Goal: Information Seeking & Learning: Learn about a topic

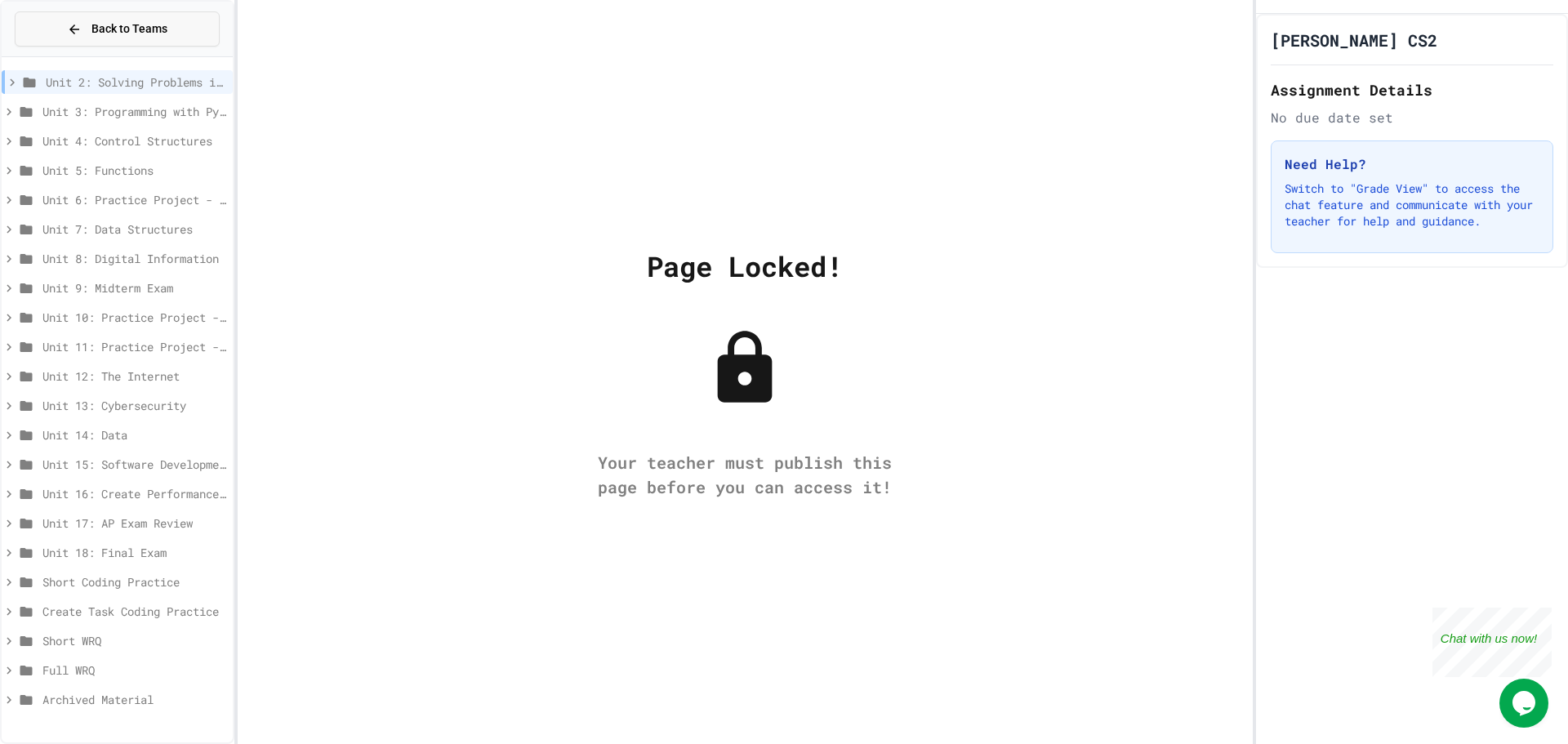
click at [164, 31] on span "Back to Teams" at bounding box center [129, 29] width 76 height 17
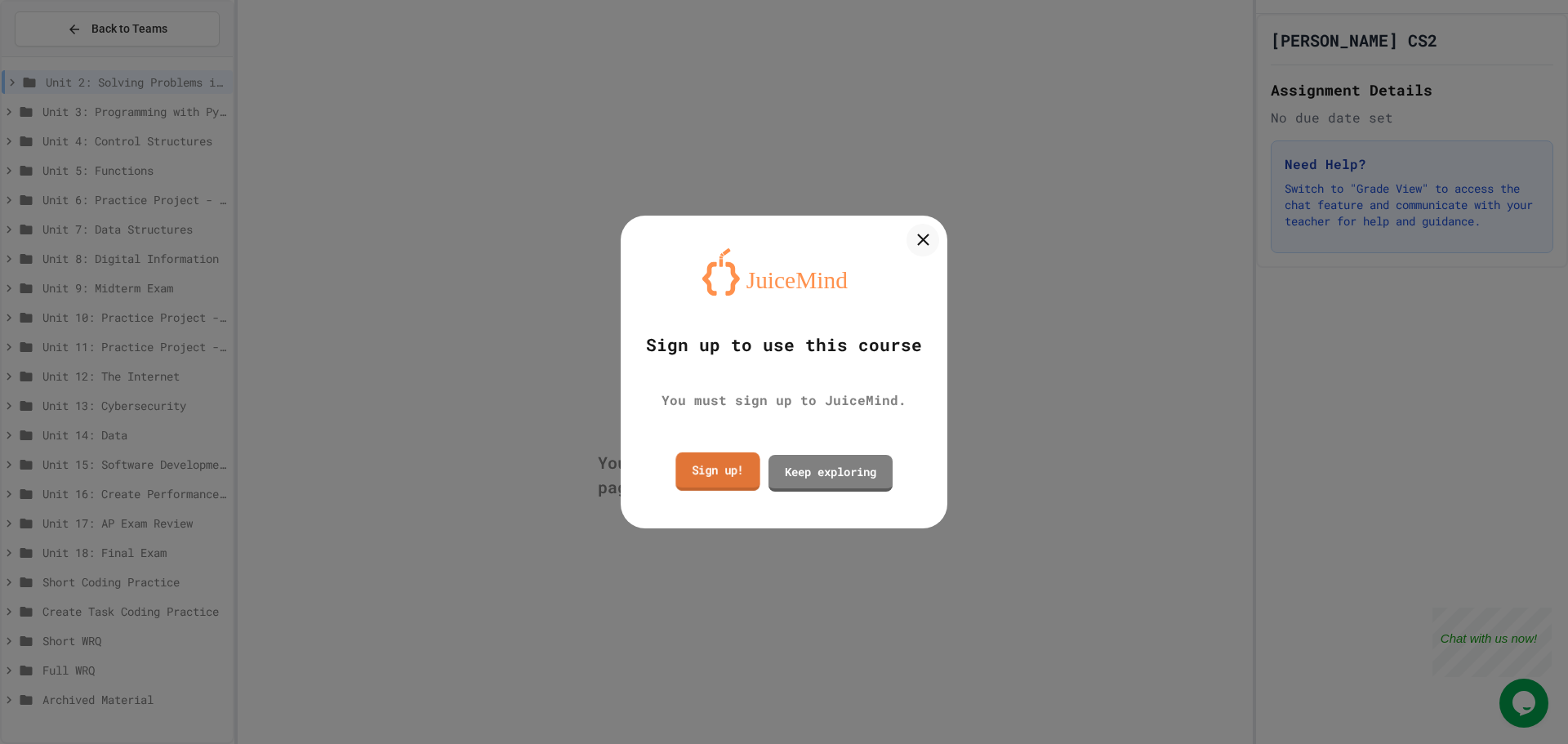
click at [735, 475] on link "Sign up!" at bounding box center [718, 471] width 85 height 38
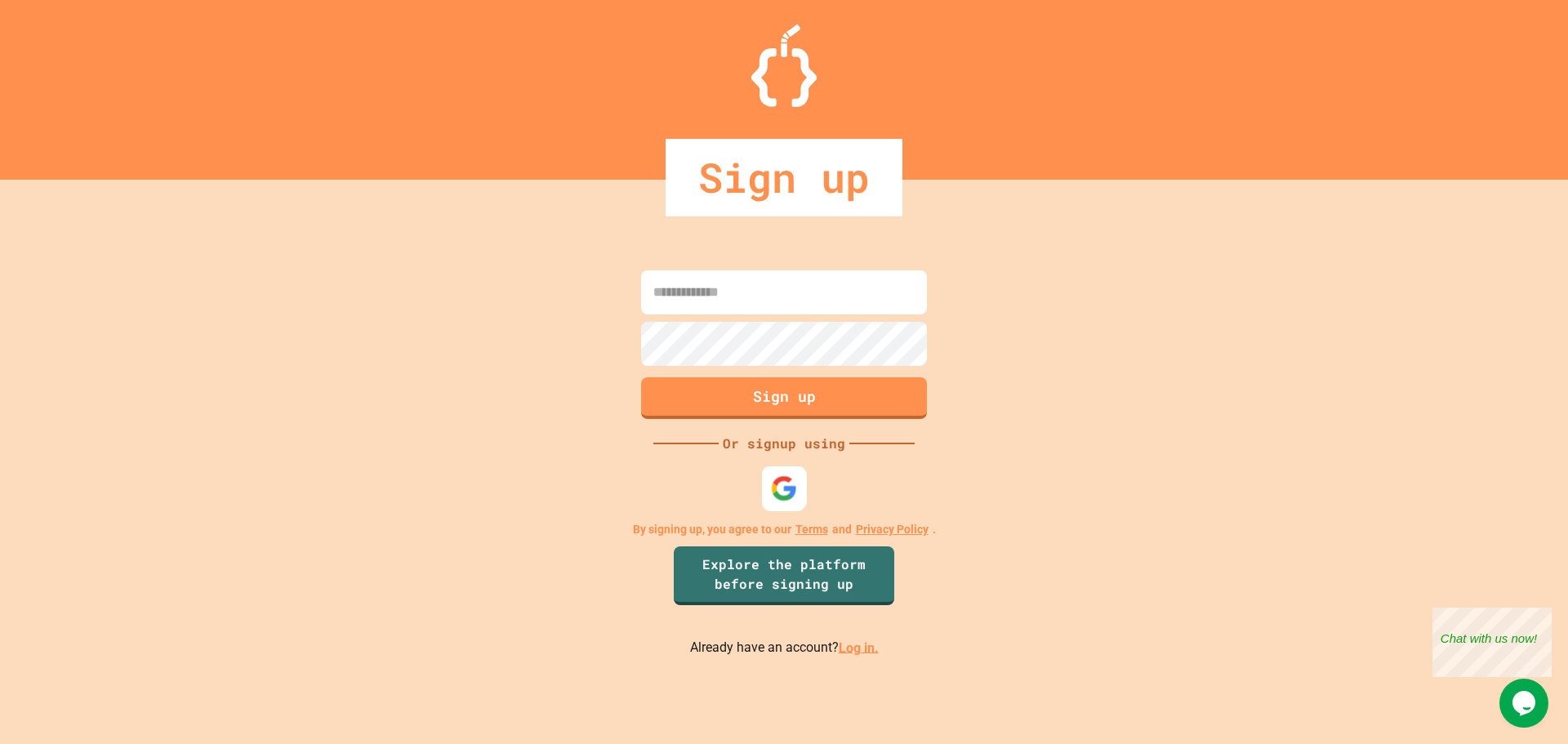
click at [769, 493] on div at bounding box center [784, 487] width 45 height 45
click at [865, 644] on link "Log in." at bounding box center [858, 647] width 40 height 16
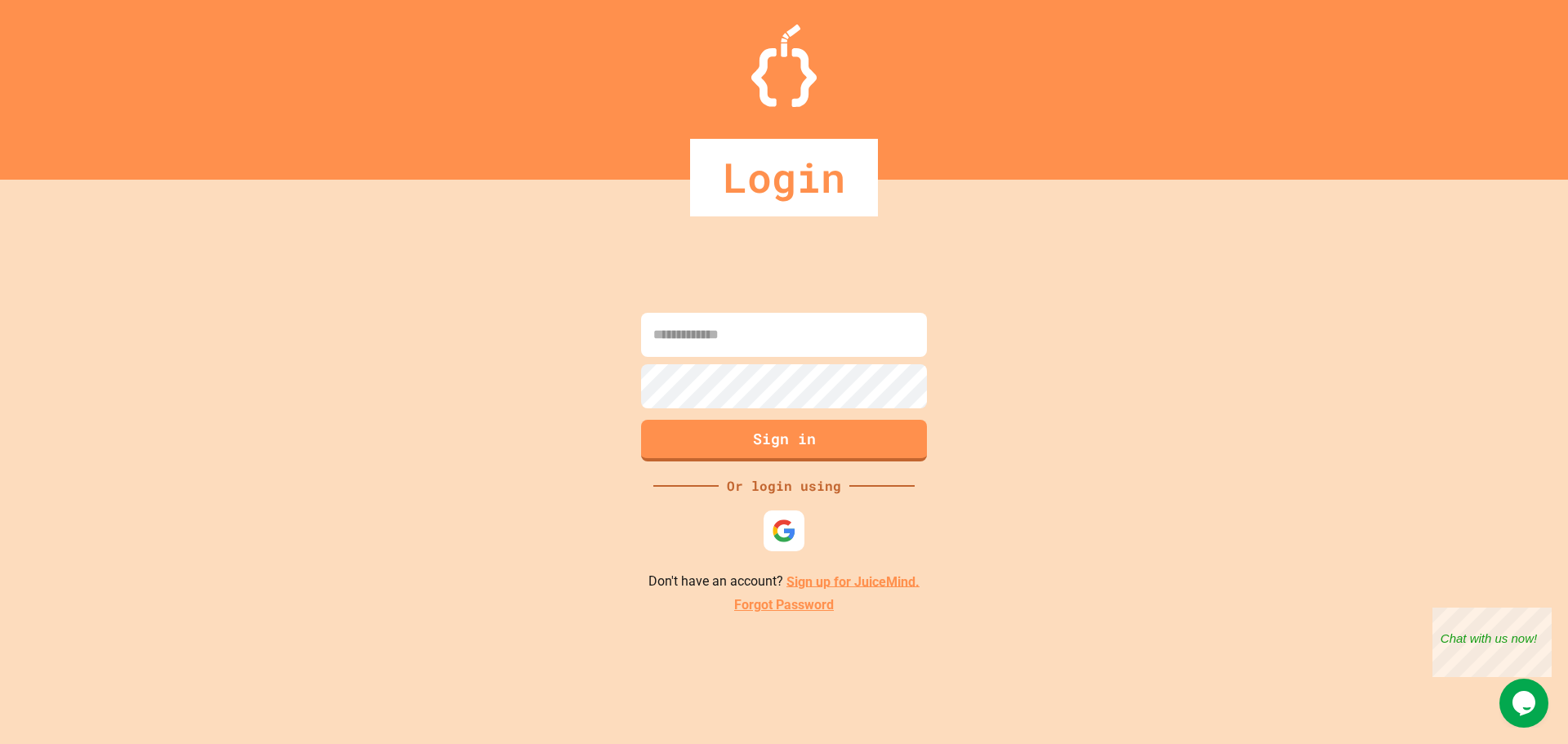
click at [760, 531] on div at bounding box center [784, 531] width 49 height 49
click at [774, 531] on img at bounding box center [784, 531] width 27 height 27
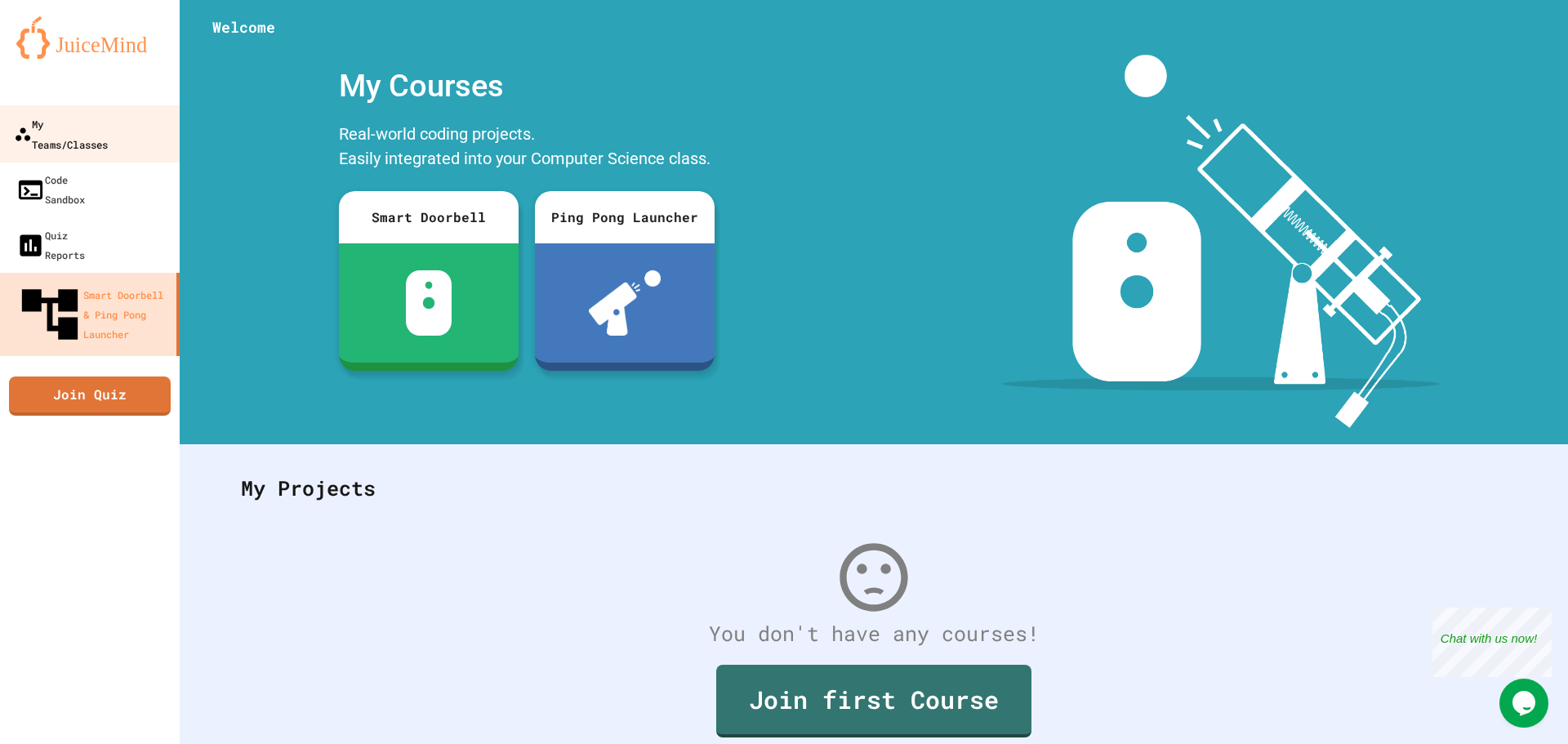
click at [135, 137] on link "My Teams/Classes" at bounding box center [90, 134] width 186 height 57
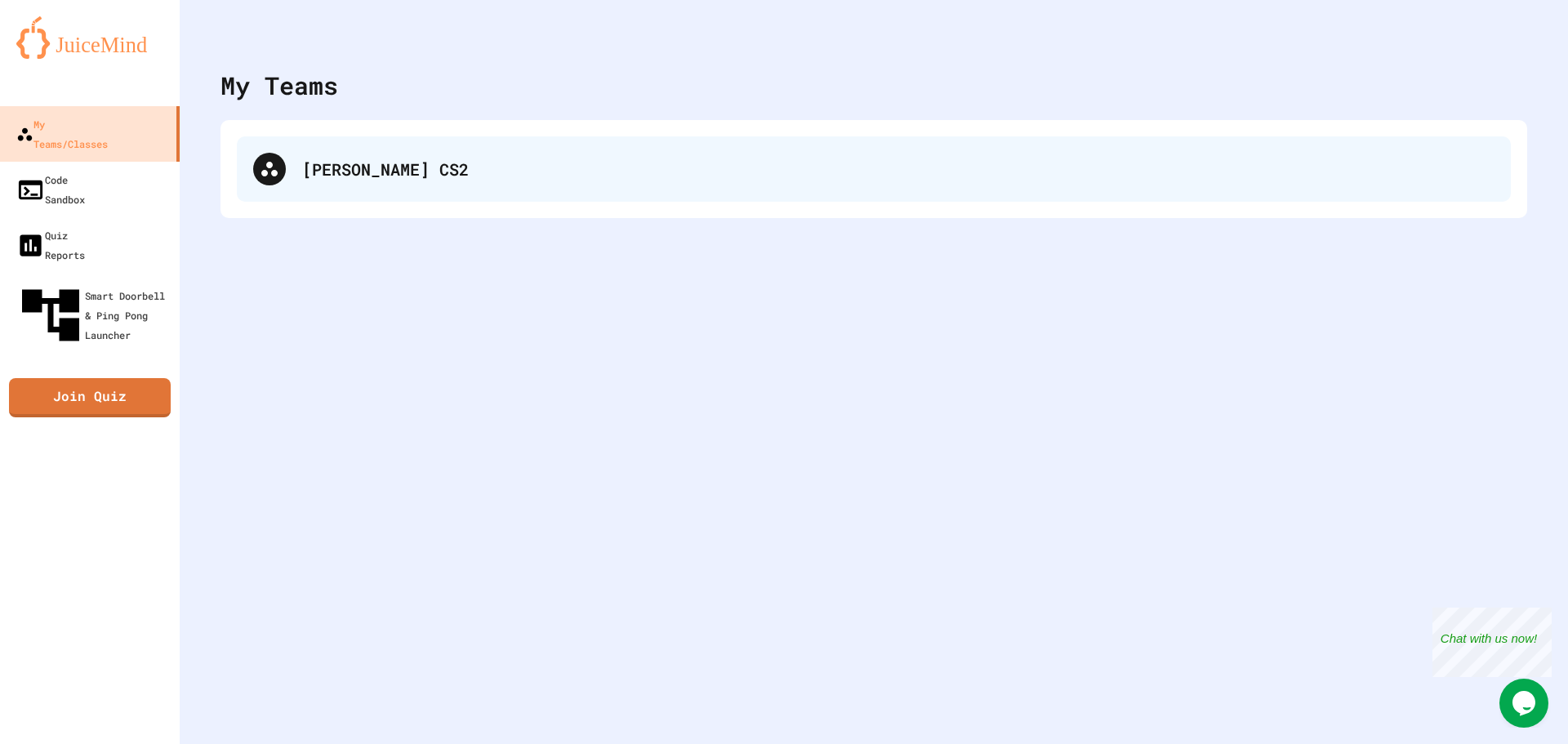
click at [319, 165] on div "[PERSON_NAME] CS2" at bounding box center [898, 168] width 1192 height 25
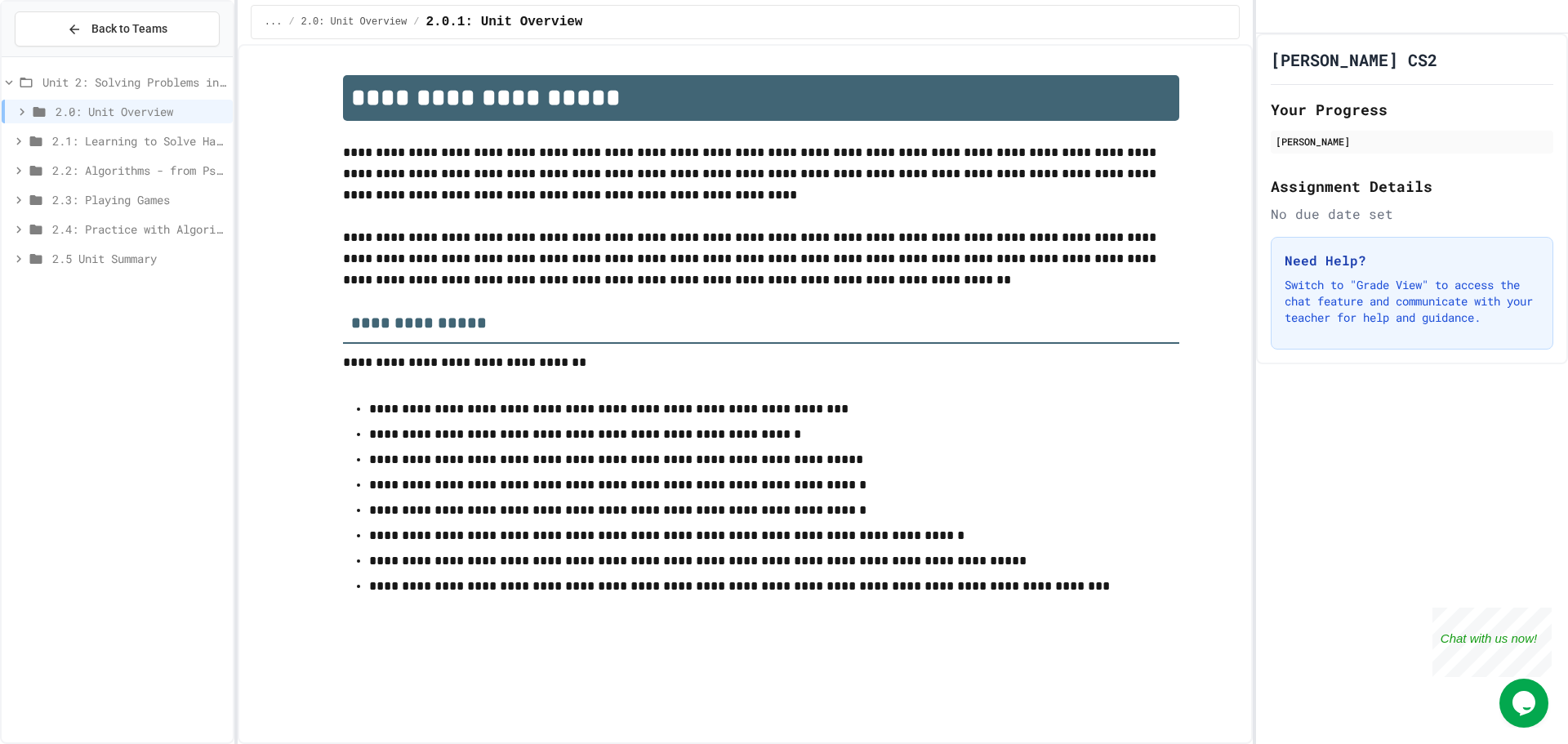
click at [166, 113] on span "2.0: Unit Overview" at bounding box center [141, 111] width 171 height 17
click at [166, 113] on span "2.0: Unit Overview" at bounding box center [139, 111] width 174 height 17
click at [148, 137] on span "2.1: Learning to Solve Hard Problems" at bounding box center [139, 141] width 174 height 17
click at [143, 166] on span "2.2: Algorithms - from Pseudocode to Flowcharts" at bounding box center [139, 169] width 174 height 17
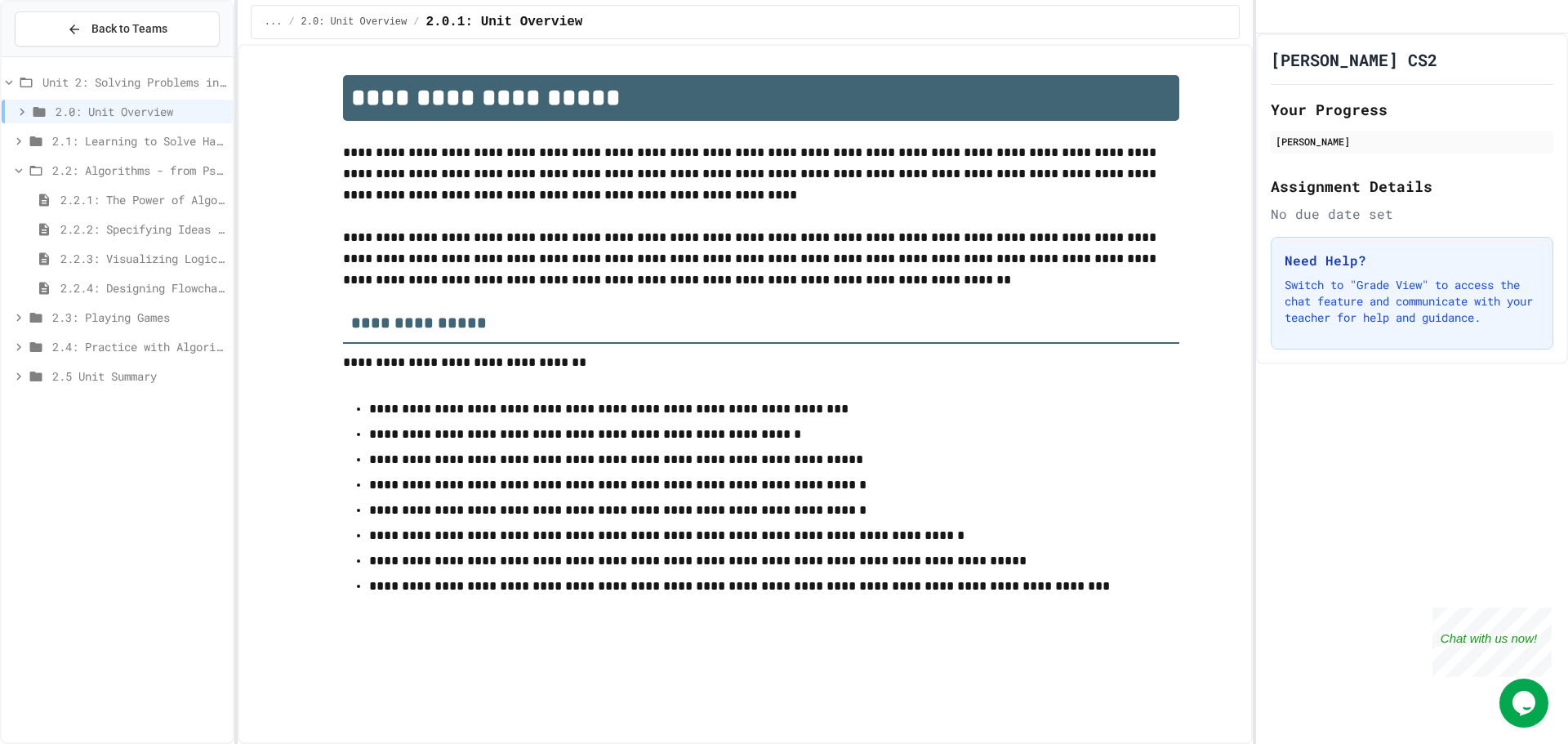
click at [143, 166] on span "2.2: Algorithms - from Pseudocode to Flowcharts" at bounding box center [139, 169] width 174 height 17
click at [134, 205] on span "2.3: Playing Games" at bounding box center [139, 199] width 174 height 17
click at [125, 237] on span "2.3.1: Understanding Games with Flowcharts" at bounding box center [143, 228] width 166 height 17
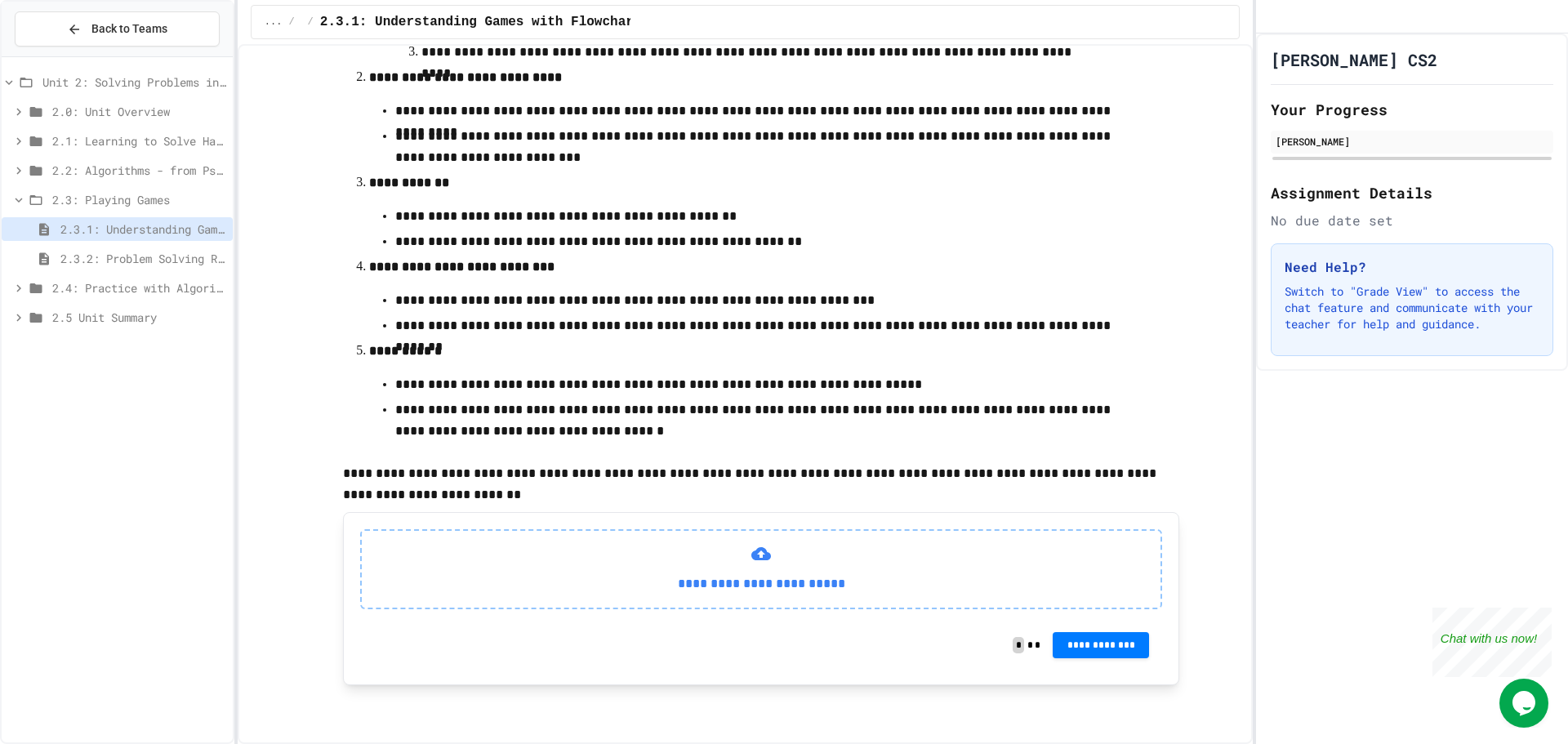
scroll to position [443, 0]
click at [193, 253] on span "2.3.2: Problem Solving Reflection" at bounding box center [143, 258] width 166 height 17
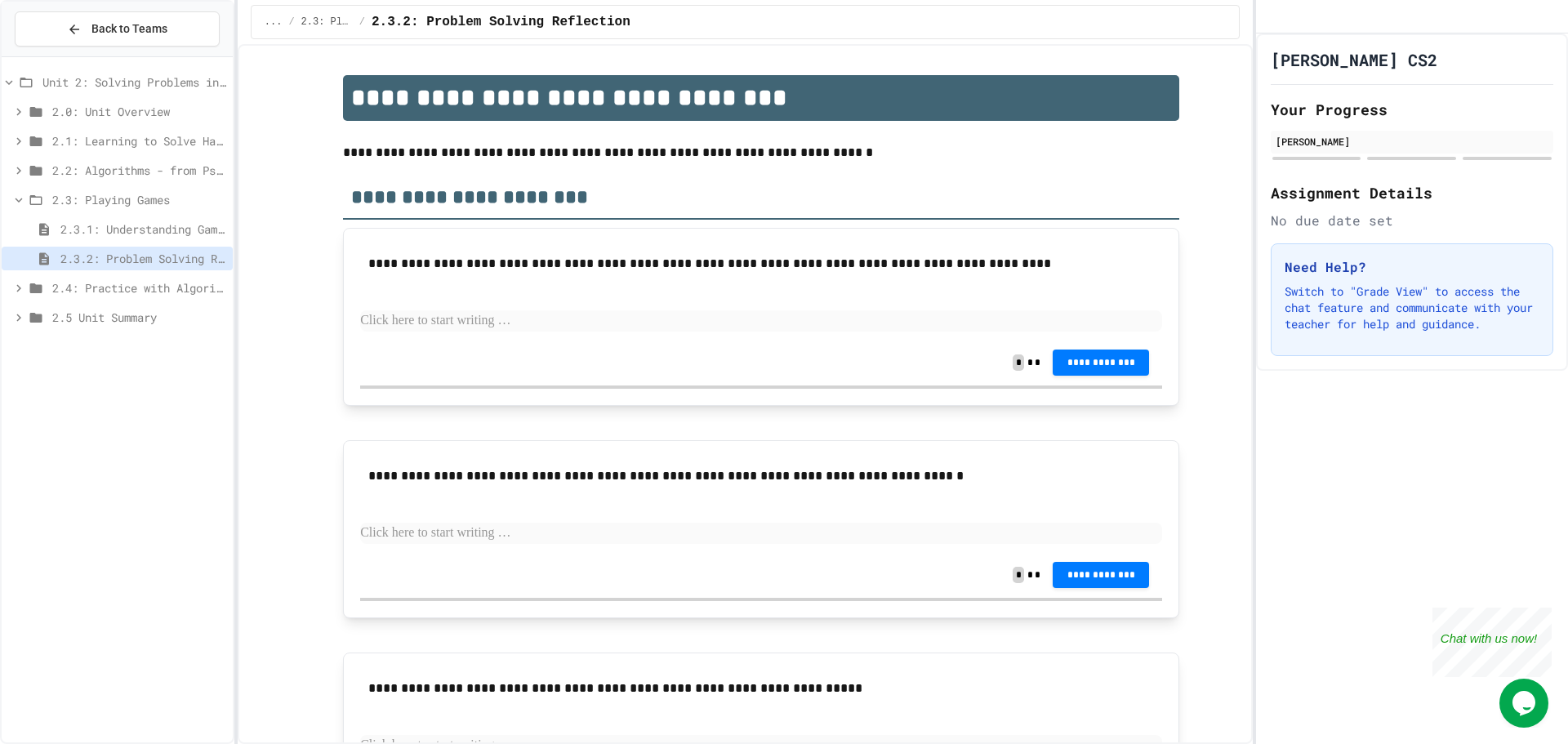
click at [178, 293] on span "2.4: Practice with Algorithms" at bounding box center [139, 287] width 174 height 17
click at [173, 288] on span "2.4: Practice with Algorithms" at bounding box center [139, 287] width 174 height 17
click at [550, 315] on p at bounding box center [761, 321] width 802 height 22
click at [148, 238] on div "2.3.1: Understanding Games with Flowcharts" at bounding box center [117, 229] width 231 height 24
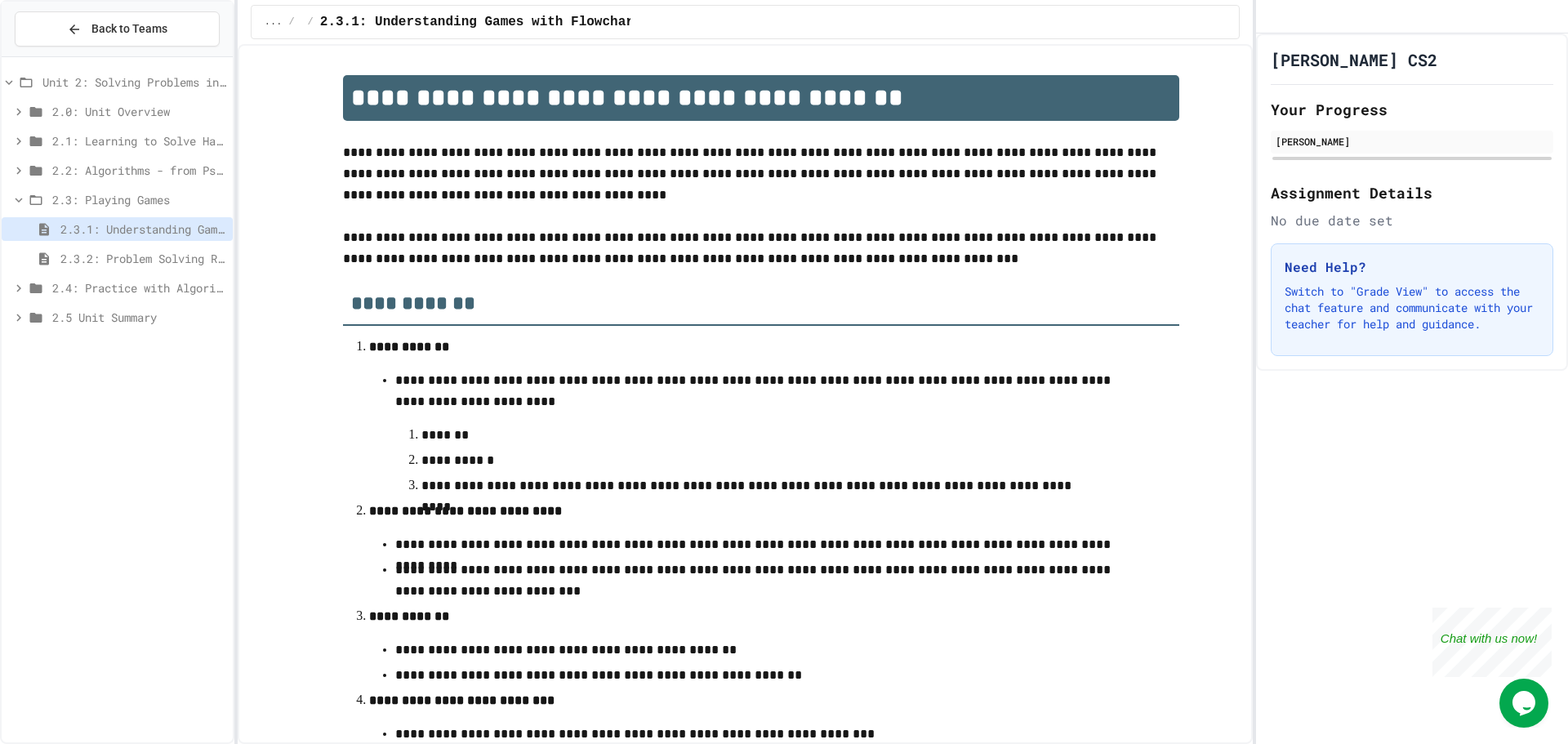
click at [125, 163] on span "2.2: Algorithms - from Pseudocode to Flowcharts" at bounding box center [139, 169] width 174 height 17
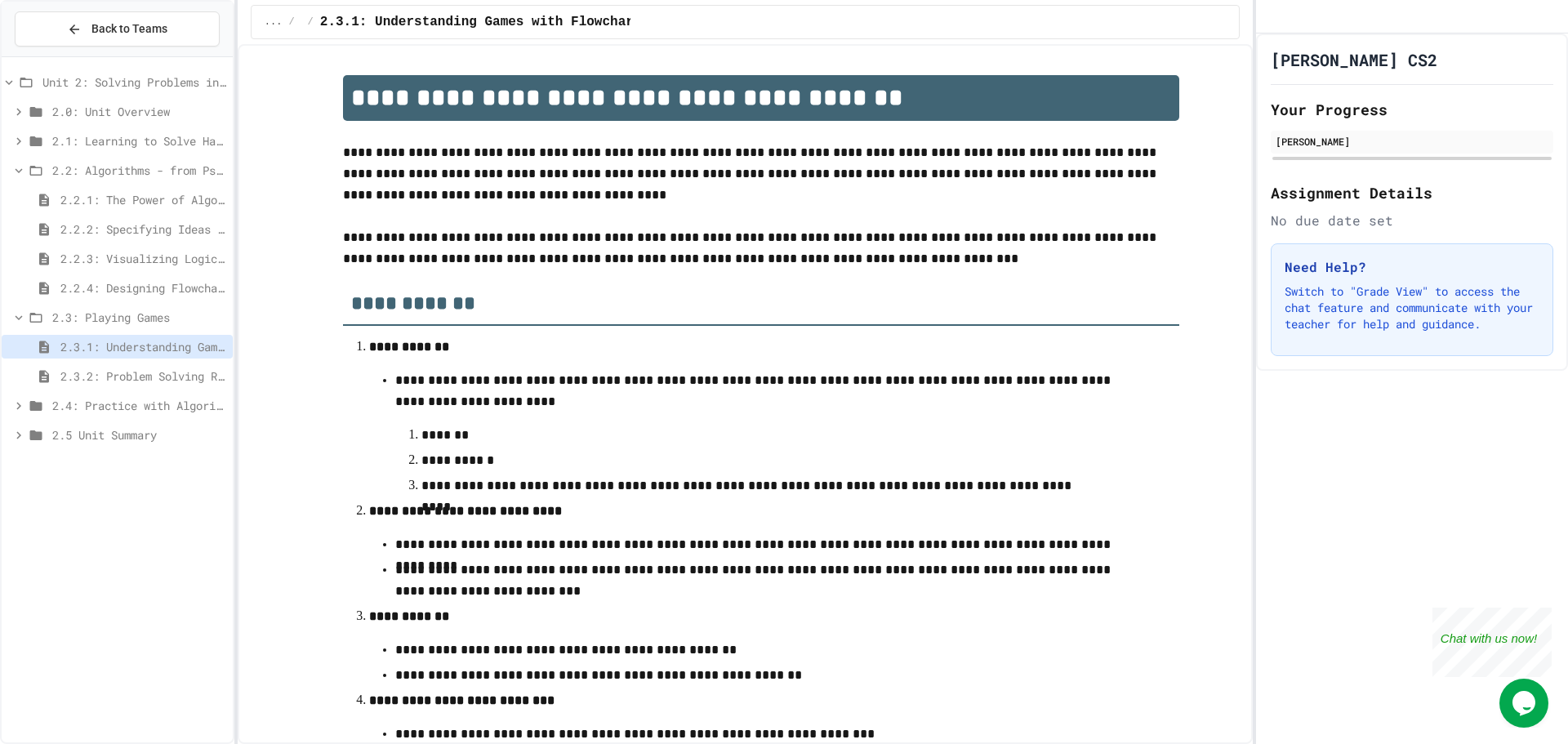
click at [136, 284] on span "2.2.4: Designing Flowcharts" at bounding box center [143, 287] width 166 height 17
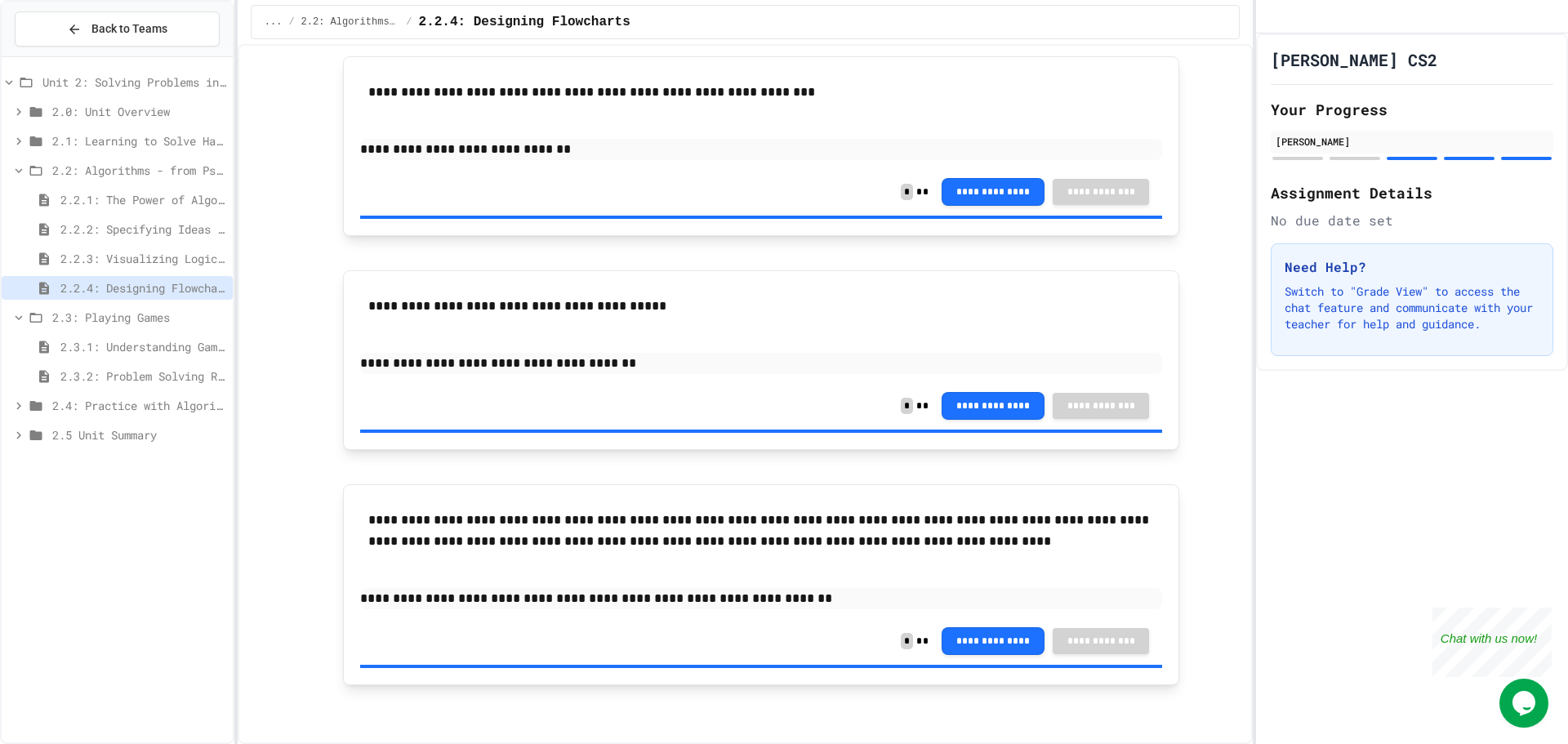
scroll to position [2025, 0]
click at [79, 172] on span "2.2: Algorithms - from Pseudocode to Flowcharts" at bounding box center [139, 169] width 174 height 17
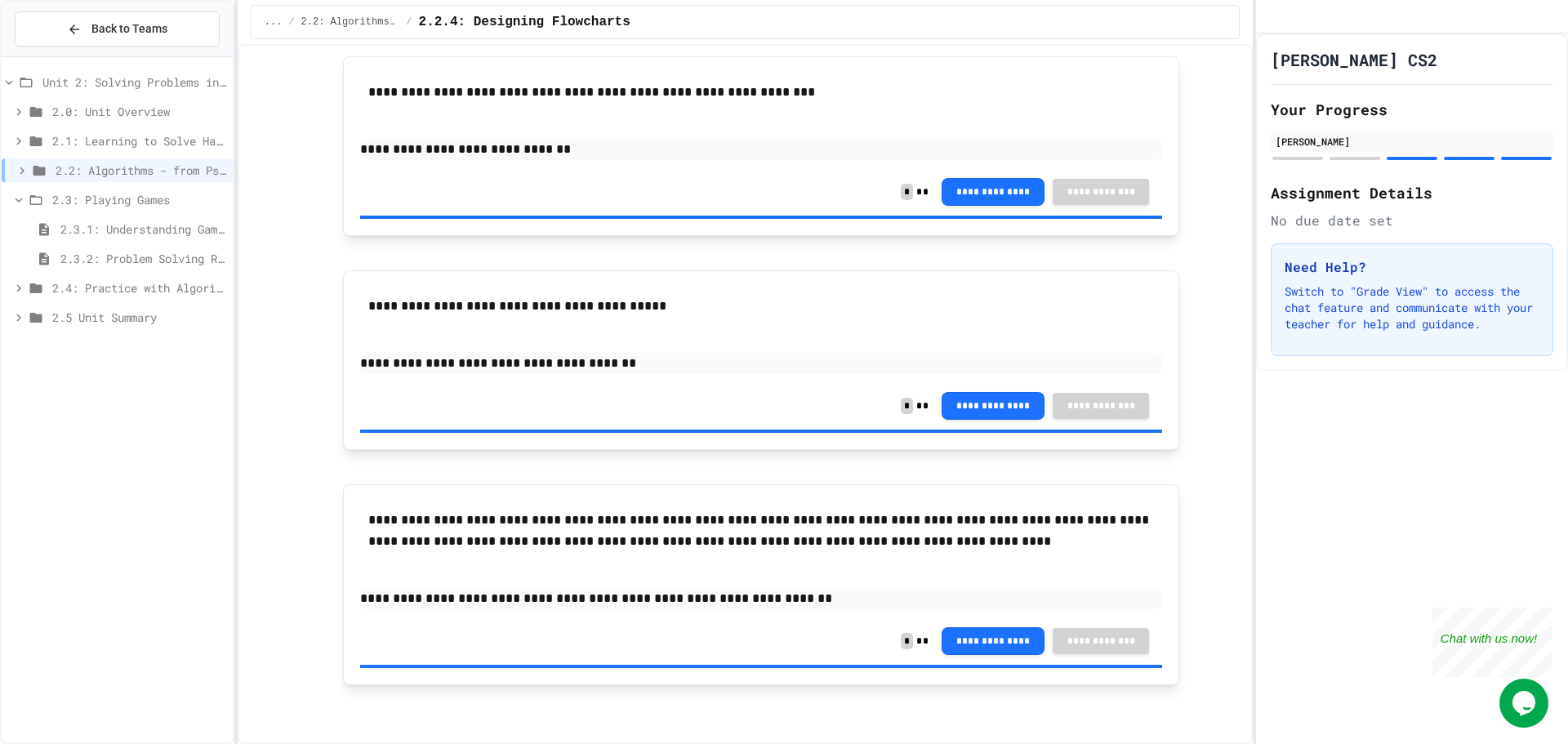
click at [77, 226] on span "2.3.1: Understanding Games with Flowcharts" at bounding box center [143, 228] width 166 height 17
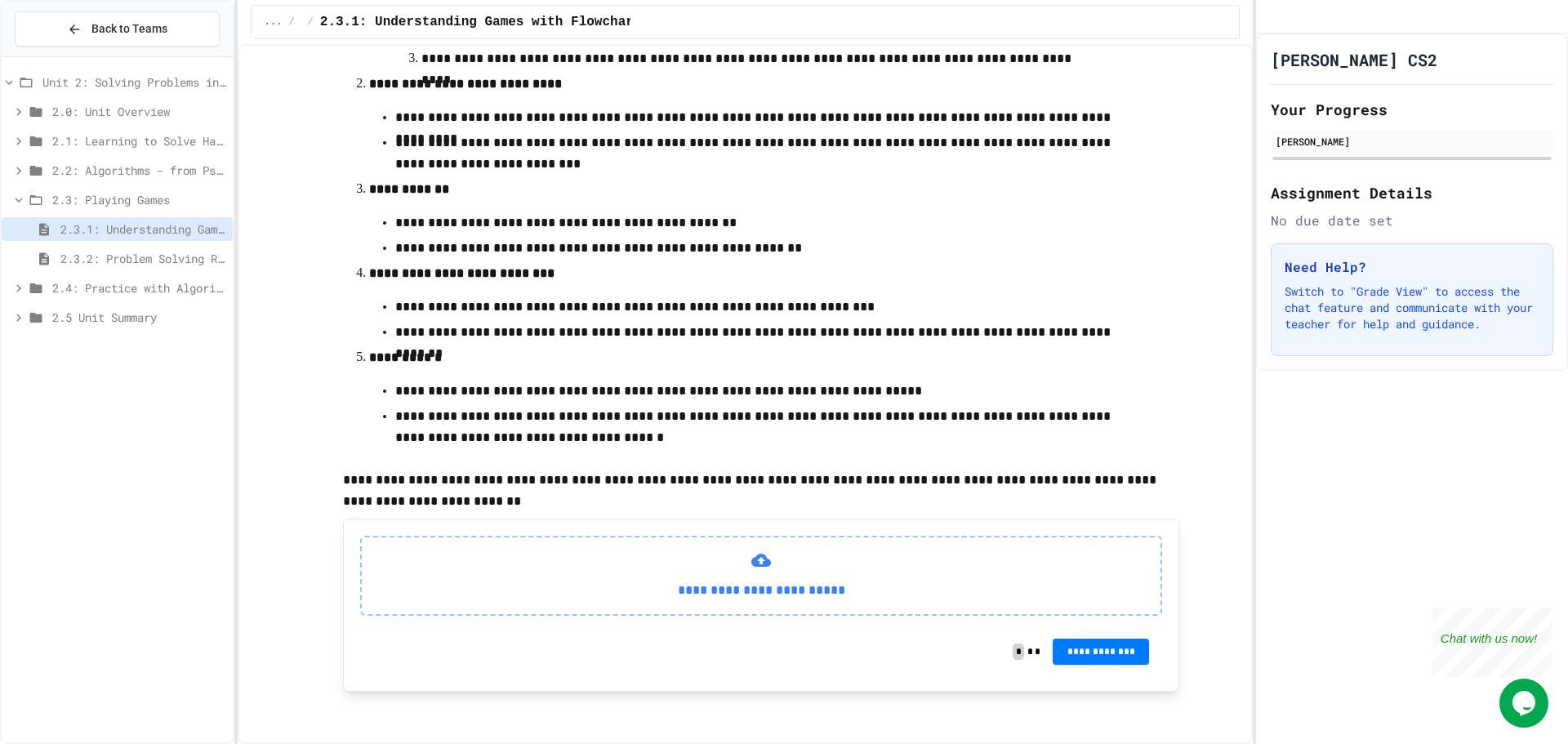
scroll to position [443, 0]
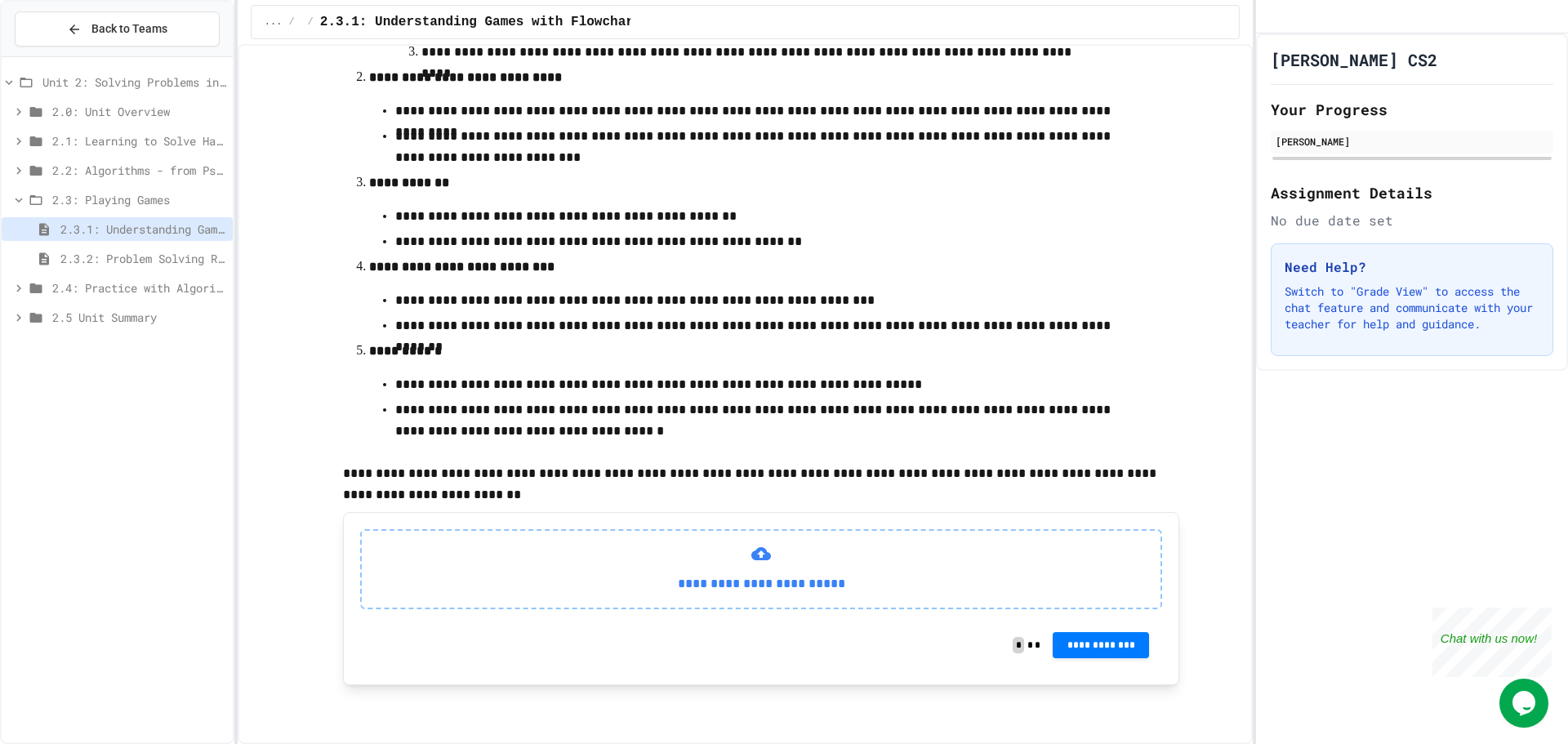
click at [166, 264] on span "2.3.2: Problem Solving Reflection" at bounding box center [143, 258] width 166 height 17
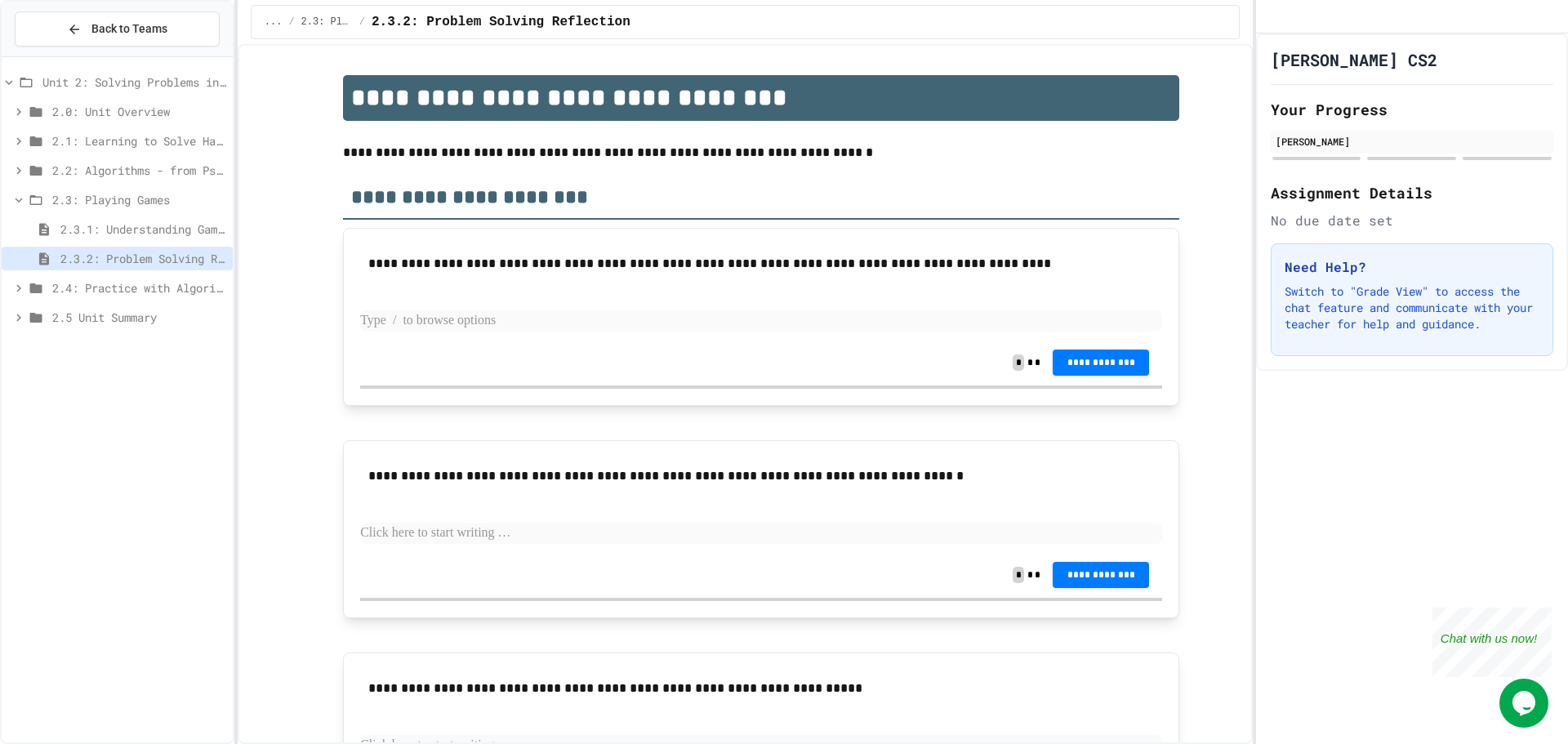
click at [477, 319] on p at bounding box center [761, 321] width 802 height 22
click at [1104, 364] on span "**********" at bounding box center [1100, 360] width 70 height 13
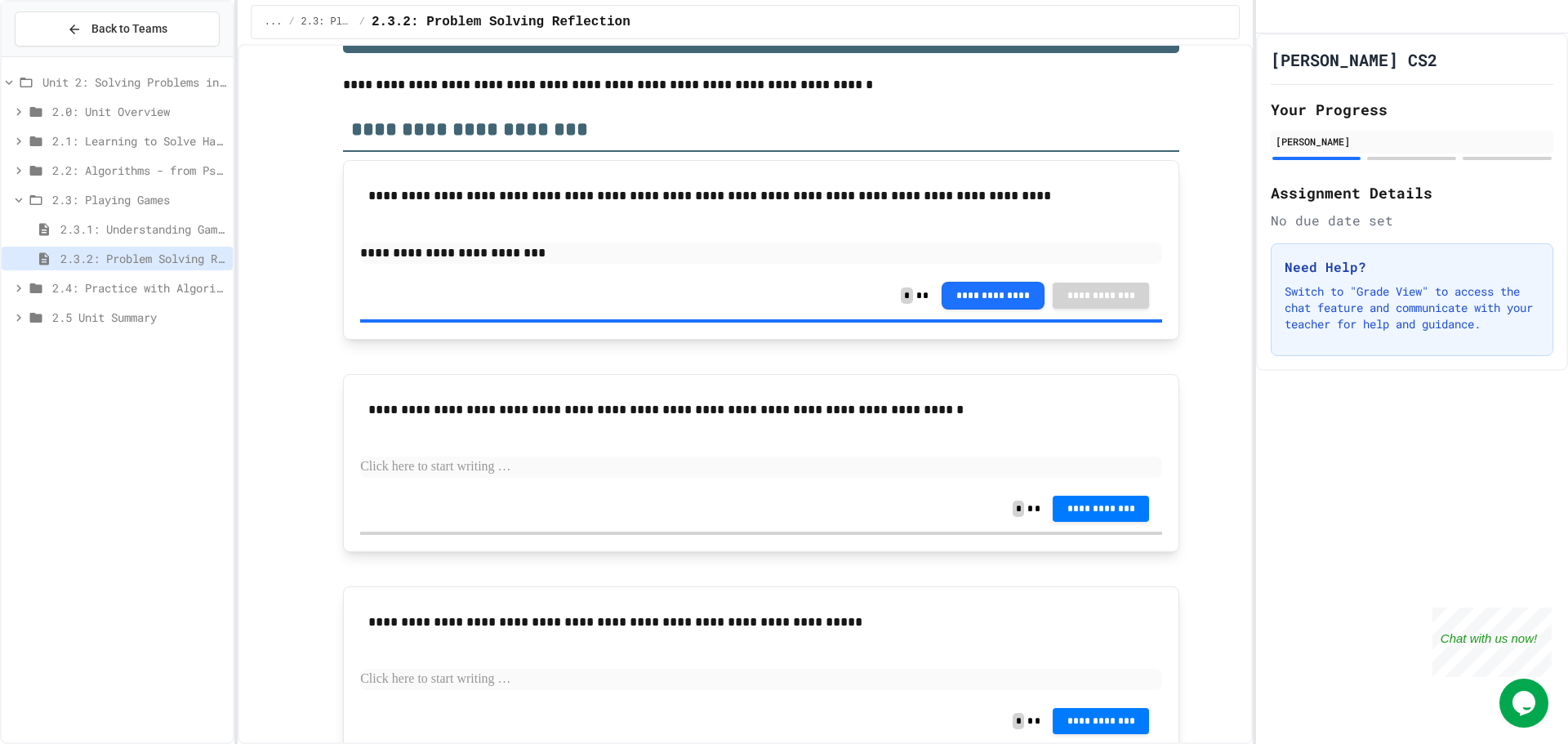
scroll to position [147, 0]
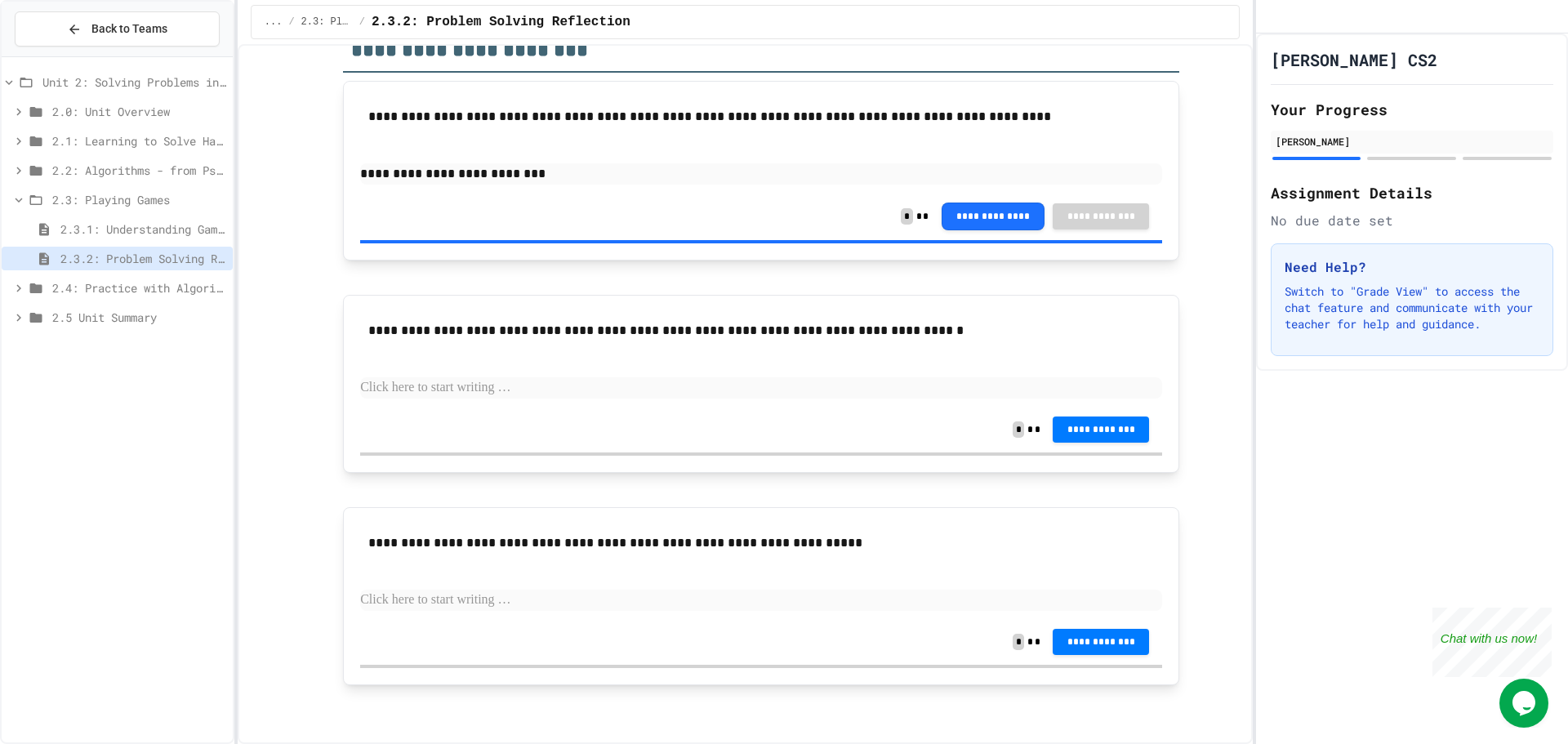
click at [515, 378] on p at bounding box center [761, 388] width 802 height 22
click at [1106, 423] on span "**********" at bounding box center [1100, 429] width 70 height 13
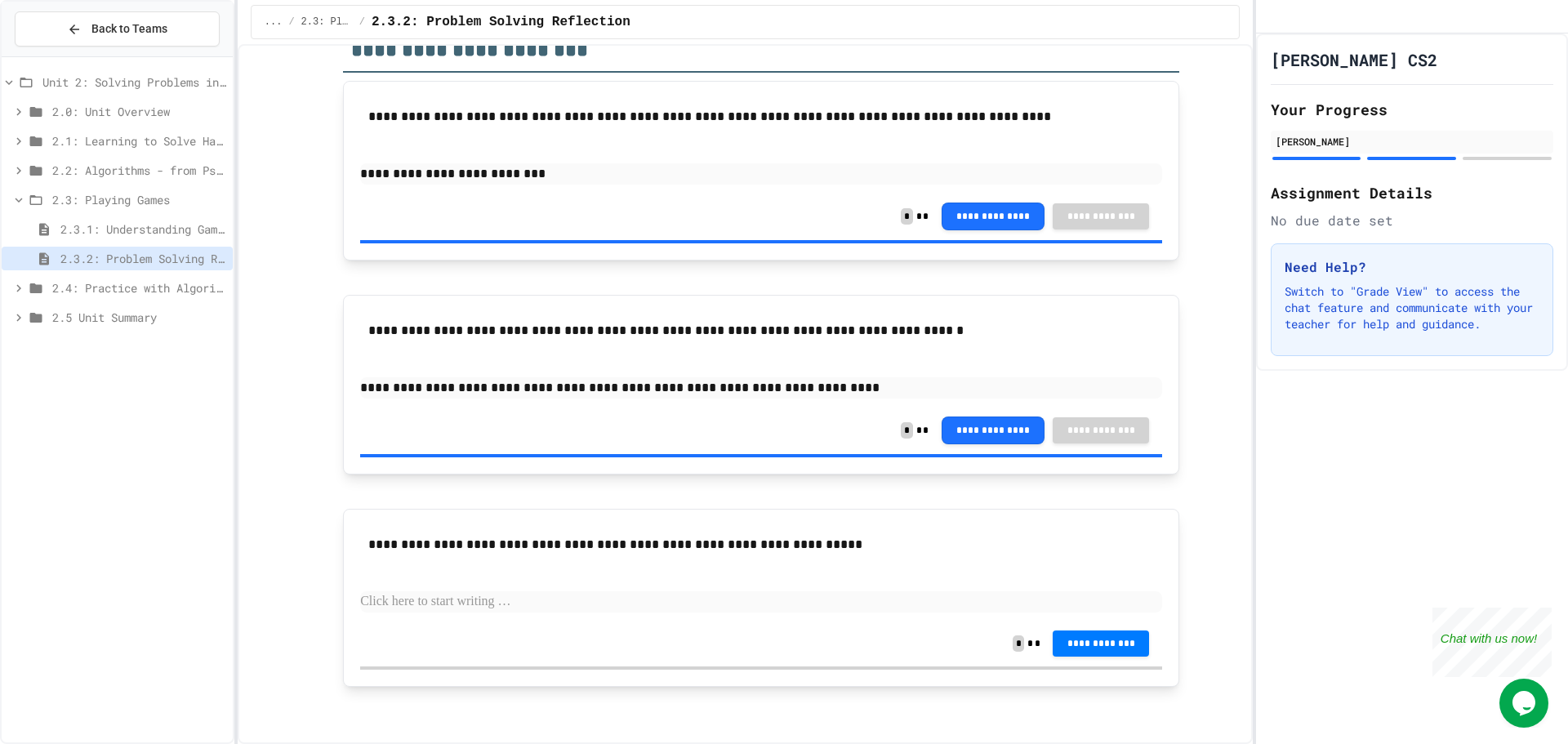
click at [588, 601] on p at bounding box center [761, 601] width 802 height 22
click at [1056, 634] on button "**********" at bounding box center [1101, 642] width 96 height 27
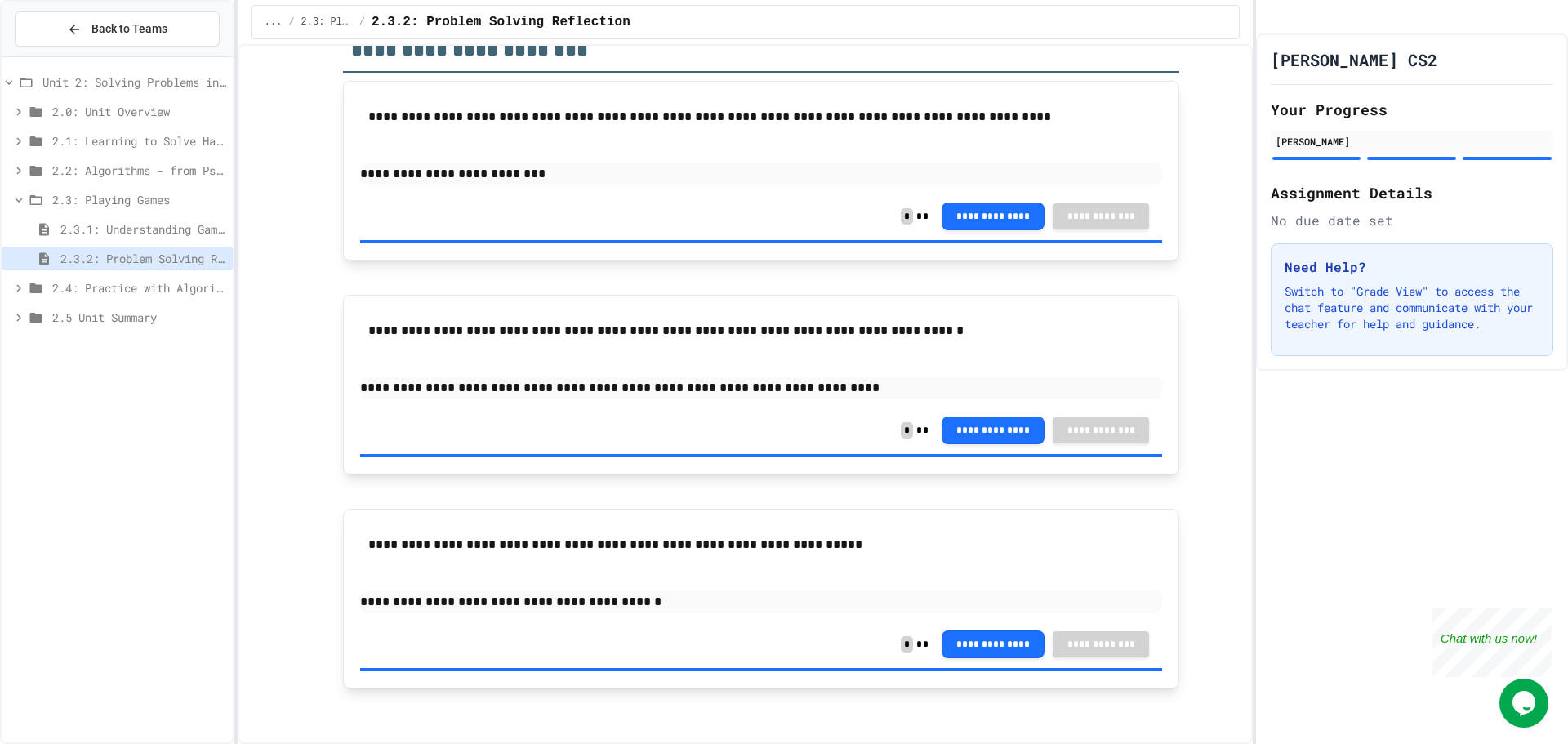
click at [80, 271] on div "2.3.2: Problem Solving Reflection" at bounding box center [117, 261] width 231 height 29
click at [92, 282] on span "2.4: Practice with Algorithms" at bounding box center [139, 287] width 174 height 17
click at [90, 200] on span "2.3: Playing Games" at bounding box center [139, 199] width 174 height 17
click at [113, 233] on span "2.4: Practice with Algorithms" at bounding box center [139, 228] width 174 height 17
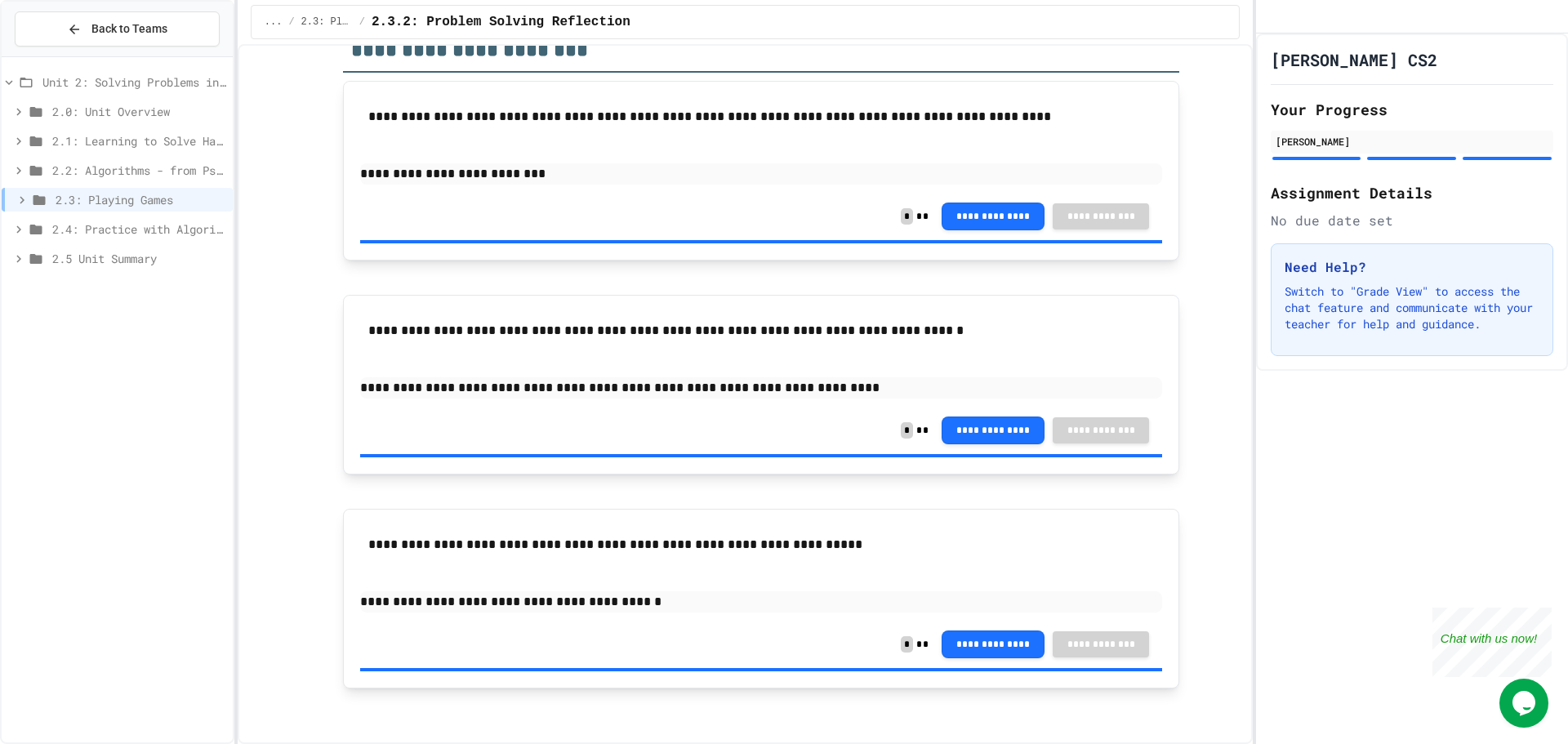
click at [137, 226] on span "2.4: Practice with Algorithms" at bounding box center [139, 228] width 174 height 17
click at [129, 259] on span "2.4.1: Algorithm Practice Exercises" at bounding box center [143, 258] width 166 height 17
